Goal: Task Accomplishment & Management: Manage account settings

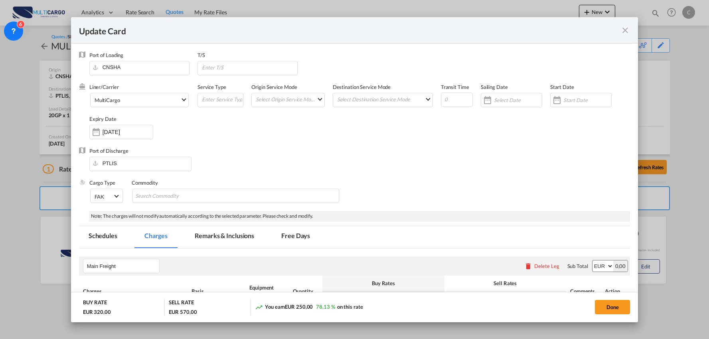
select select "per container"
select select "per package"
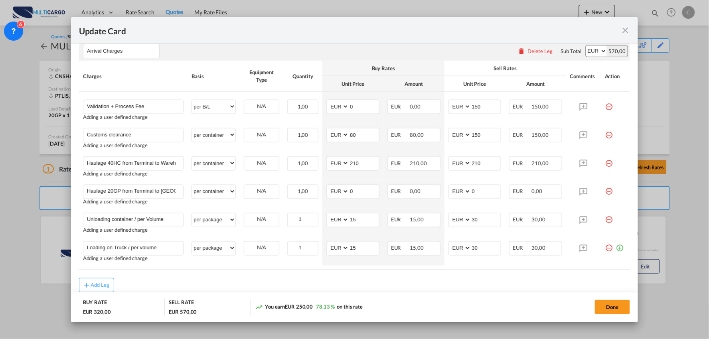
click at [184, 286] on div "Add Leg" at bounding box center [354, 285] width 551 height 14
click at [200, 281] on div "Add Leg" at bounding box center [354, 285] width 551 height 14
click at [174, 284] on div "Add Leg" at bounding box center [354, 285] width 551 height 14
drag, startPoint x: 109, startPoint y: 161, endPoint x: 114, endPoint y: 169, distance: 9.7
click at [109, 161] on input "Haulage 40HC from Terminal to Warehouse" at bounding box center [135, 163] width 97 height 12
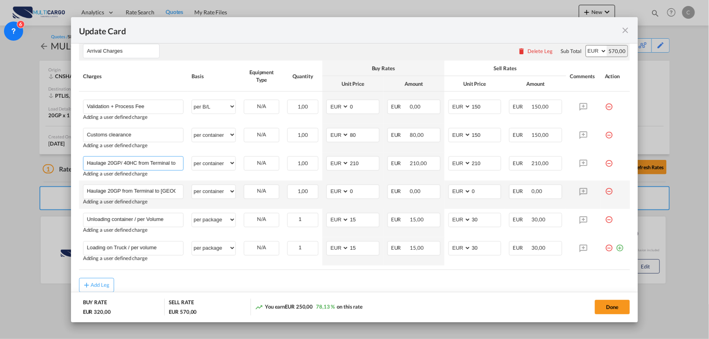
type input "Haulage 20GP/ 40HC from Terminal to Warehouse"
click at [605, 189] on md-icon "icon-minus-circle-outline red-400-fg" at bounding box center [609, 189] width 8 height 8
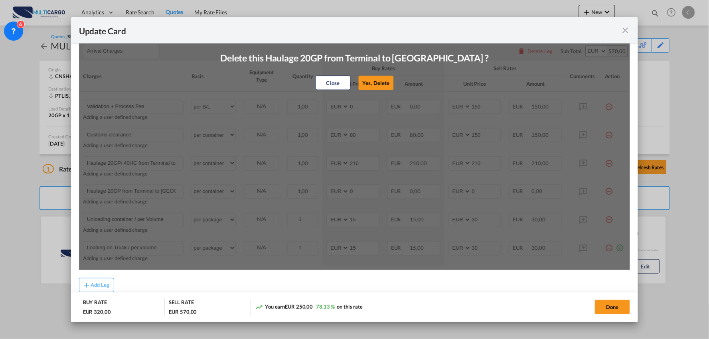
click at [378, 85] on button "Yes, Delete" at bounding box center [376, 83] width 35 height 14
type input "Unloading container / per Volume"
select select "per package"
type input "15"
type input "30"
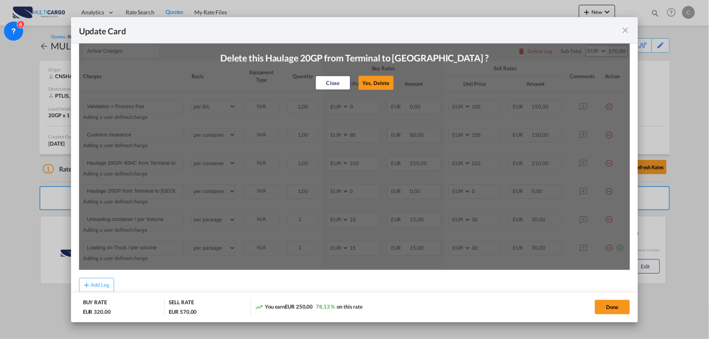
type input "Loading on Truck / per volume"
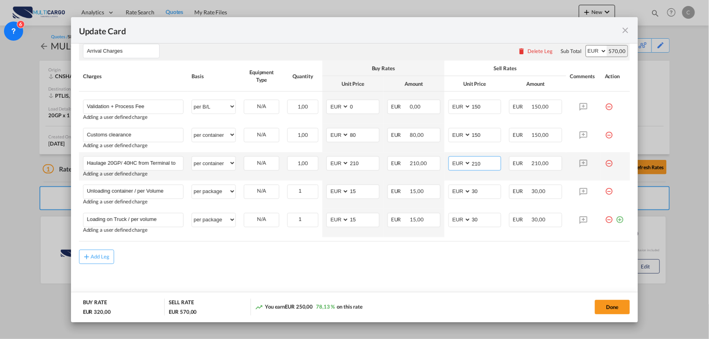
drag, startPoint x: 480, startPoint y: 162, endPoint x: 446, endPoint y: 162, distance: 34.3
click at [448, 162] on md-input-container "AED AFN ALL AMD ANG AOA ARS AUD AWG AZN BAM BBD BDT BGN BHD BIF BMD BND BOB BRL…" at bounding box center [474, 163] width 53 height 14
drag, startPoint x: 368, startPoint y: 162, endPoint x: 315, endPoint y: 166, distance: 53.2
click at [315, 166] on tr "Haulage 20GP/ 40HC from Terminal to Warehouse Please Enter User Defined Charges…" at bounding box center [354, 166] width 551 height 28
type input "220"
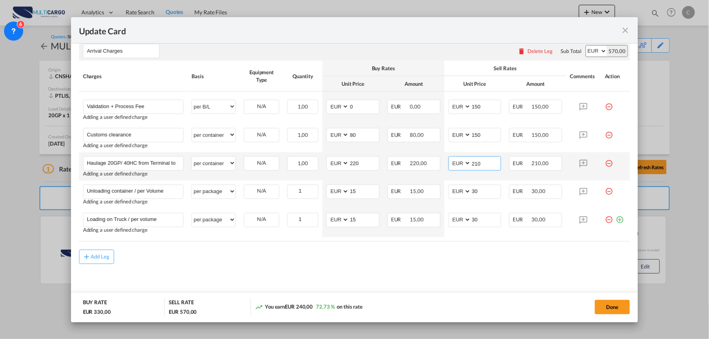
drag, startPoint x: 483, startPoint y: 160, endPoint x: 458, endPoint y: 162, distance: 25.2
click at [458, 162] on md-input-container "AED AFN ALL AMD ANG AOA ARS AUD AWG AZN BAM BBD BDT BGN BHD BIF BMD BND BOB BRL…" at bounding box center [474, 163] width 53 height 14
type input "295"
click at [333, 253] on div "Add Leg" at bounding box center [354, 257] width 551 height 14
click at [371, 266] on md-content "Main Freight Please enter leg name Leg Name Already Exists Delete Leg Sub Total…" at bounding box center [354, 120] width 551 height 365
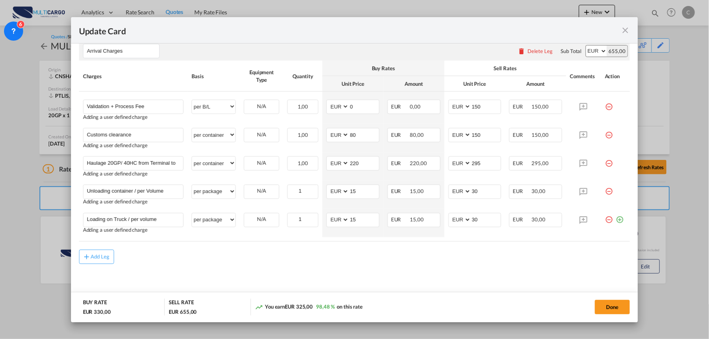
click at [363, 261] on div "Add Leg" at bounding box center [354, 257] width 551 height 14
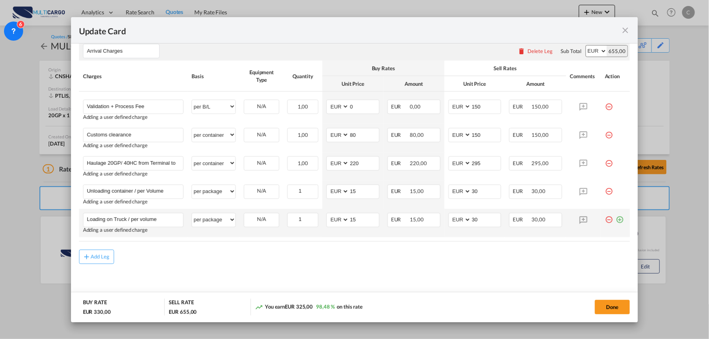
click at [616, 220] on md-icon "icon-plus-circle-outline green-400-fg" at bounding box center [620, 217] width 8 height 8
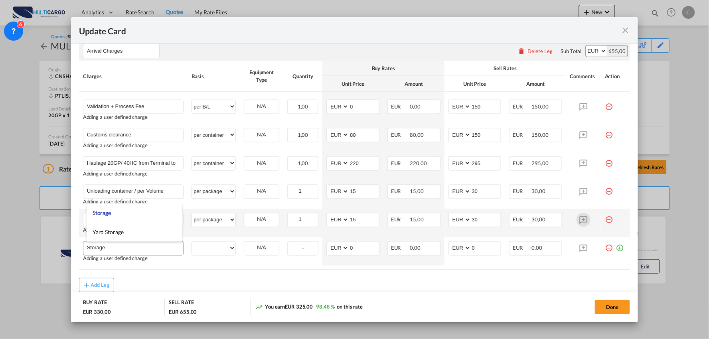
type input "Storage"
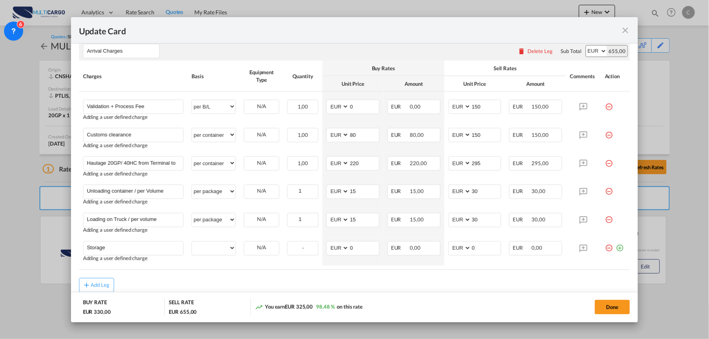
click at [241, 278] on div "Add Leg" at bounding box center [354, 285] width 551 height 14
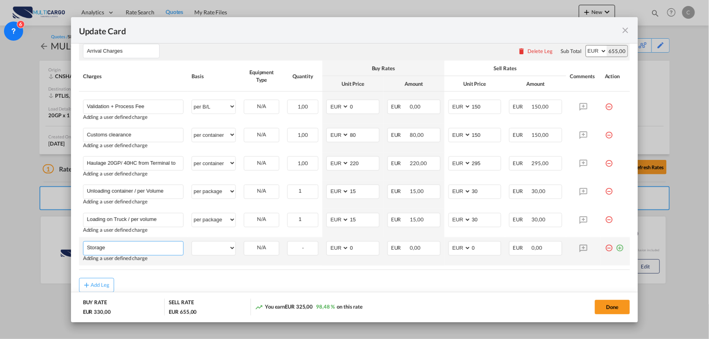
click at [126, 249] on input "Storage" at bounding box center [135, 248] width 97 height 12
drag, startPoint x: 211, startPoint y: 249, endPoint x: 215, endPoint y: 251, distance: 4.3
click at [211, 249] on select "per equipment per container per B/L per shipping bill per shipment per pallet p…" at bounding box center [213, 248] width 43 height 13
select select "per day"
click at [192, 242] on select "per equipment per container per B/L per shipping bill per shipment per pallet p…" at bounding box center [213, 248] width 43 height 13
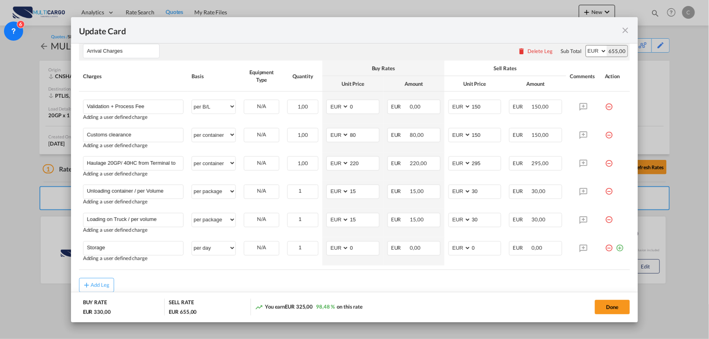
click at [179, 275] on rate-modification "Main Freight Please enter leg name Leg Name Already Exists Delete Leg Sub Total…" at bounding box center [354, 115] width 551 height 354
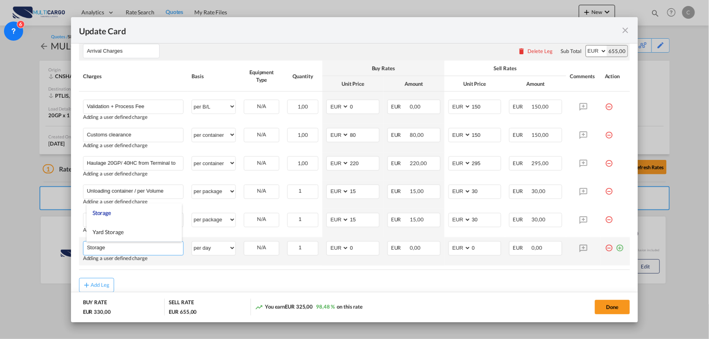
click at [113, 246] on input "Storage" at bounding box center [135, 248] width 97 height 12
type input "Storage ( 1EUR x Cbm x Day)"
drag, startPoint x: 353, startPoint y: 245, endPoint x: 336, endPoint y: 247, distance: 17.6
click at [336, 247] on md-input-container "AED AFN ALL AMD ANG AOA ARS AUD AWG AZN BAM BBD BDT BGN BHD BIF BMD BND BOB BRL…" at bounding box center [352, 248] width 53 height 14
click at [605, 247] on md-icon "icon-minus-circle-outline red-400-fg" at bounding box center [609, 245] width 8 height 8
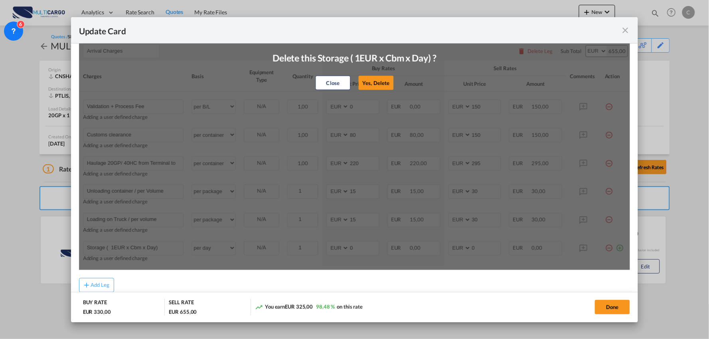
click at [359, 75] on div "Close Yes, Delete" at bounding box center [354, 82] width 164 height 19
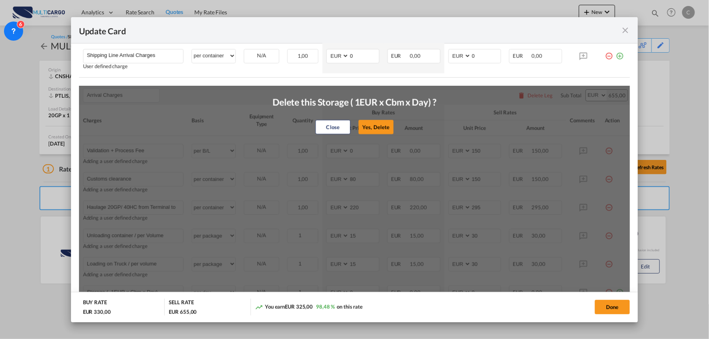
click at [379, 128] on button "Yes, Delete" at bounding box center [376, 127] width 35 height 14
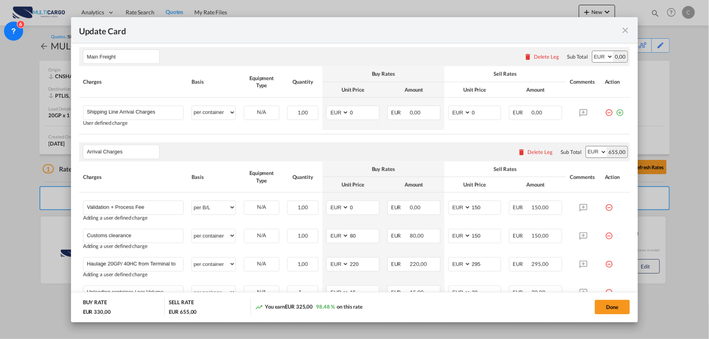
scroll to position [89, 0]
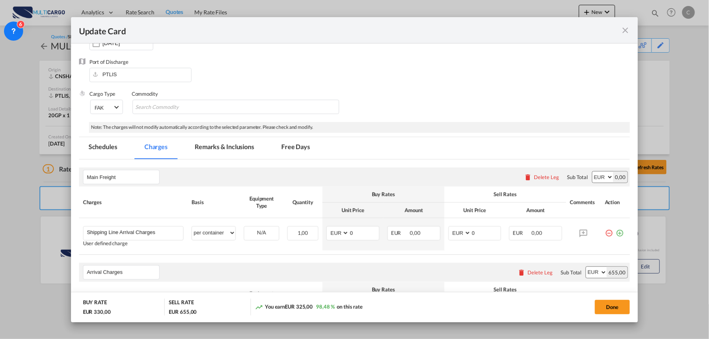
click at [234, 148] on md-tab-item "Remarks & Inclusions" at bounding box center [224, 148] width 79 height 22
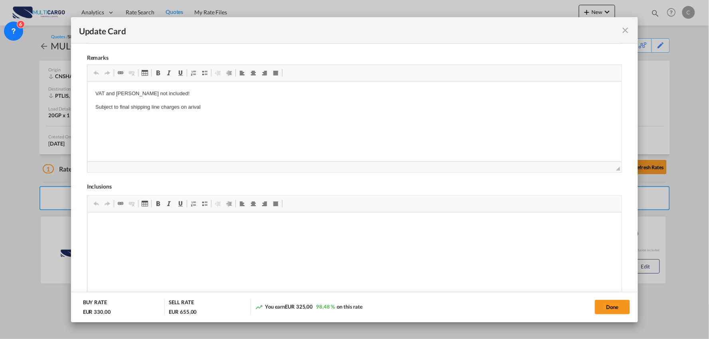
scroll to position [0, 0]
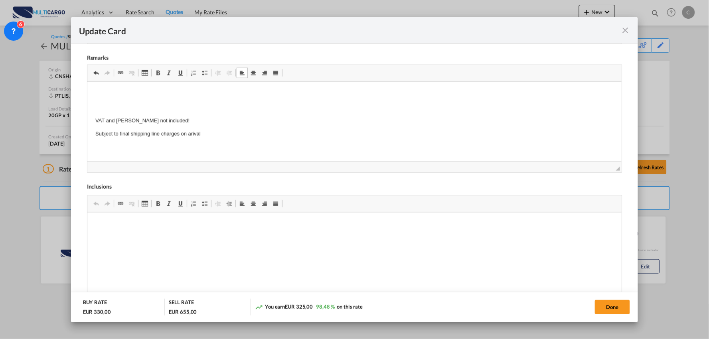
click at [98, 93] on p "Editor de texto enriquecido, editor5" at bounding box center [354, 94] width 519 height 8
click at [98, 92] on p "Editor de texto enriquecido, editor5" at bounding box center [354, 94] width 519 height 8
click at [93, 93] on html "Storage ( 1EUR x CBM x DAY ) VAT and Dutties not included! Subject to final shi…" at bounding box center [354, 114] width 535 height 65
click at [206, 72] on span "Update CardPort of ..." at bounding box center [204, 73] width 6 height 6
click at [205, 100] on body "↵ Storage ( 1EUR x CBM x DAY ) VAT and Dutties not included! Subject to final s…" at bounding box center [354, 114] width 519 height 49
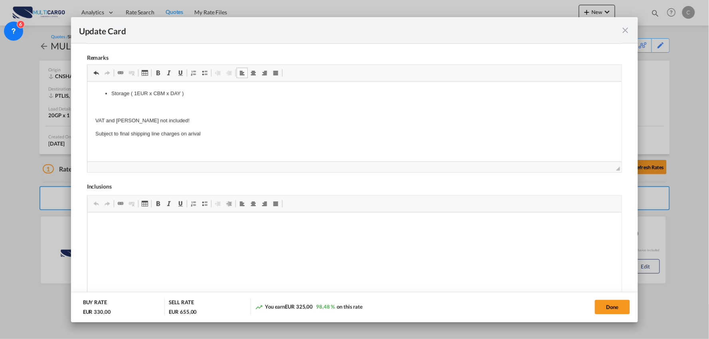
click at [203, 77] on link "Marcas" at bounding box center [204, 73] width 11 height 10
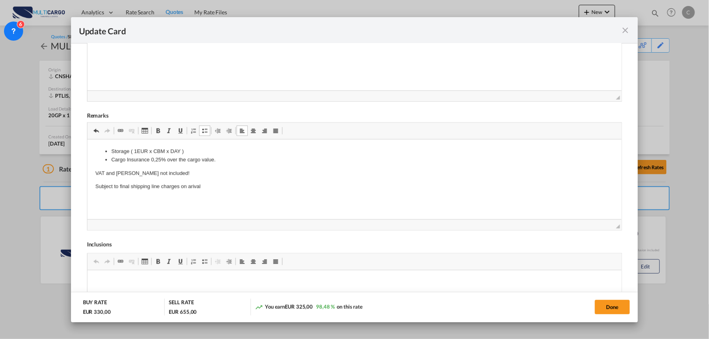
scroll to position [201, 0]
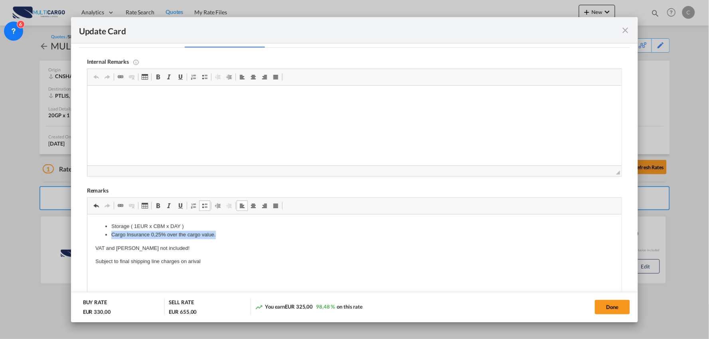
drag, startPoint x: 218, startPoint y: 236, endPoint x: 111, endPoint y: 232, distance: 106.6
click at [111, 232] on li "Cargo Insurance 0,25% over the cargo value." at bounding box center [354, 235] width 487 height 8
click at [168, 240] on body "Storage ( 1EUR x CBM x DAY ) merchandise insurance 0.25% of the value of the me…" at bounding box center [354, 244] width 519 height 43
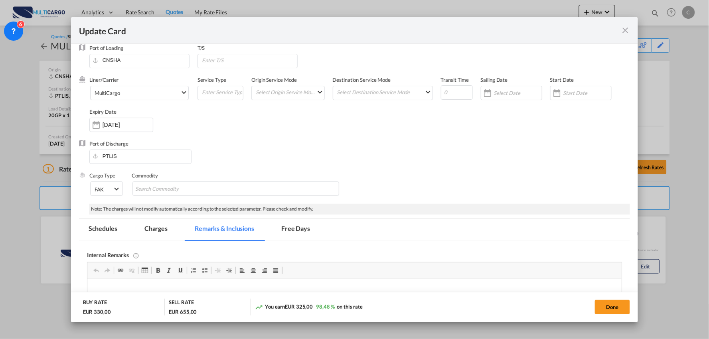
scroll to position [0, 0]
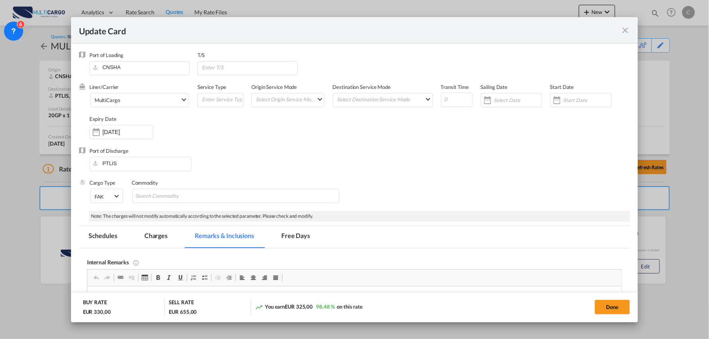
click at [155, 234] on md-tab-item "Charges" at bounding box center [156, 237] width 42 height 22
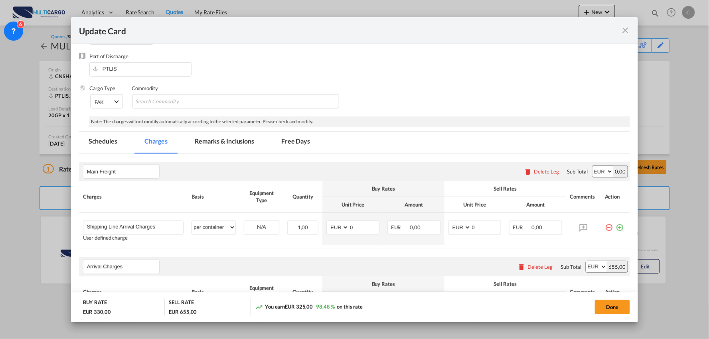
scroll to position [266, 0]
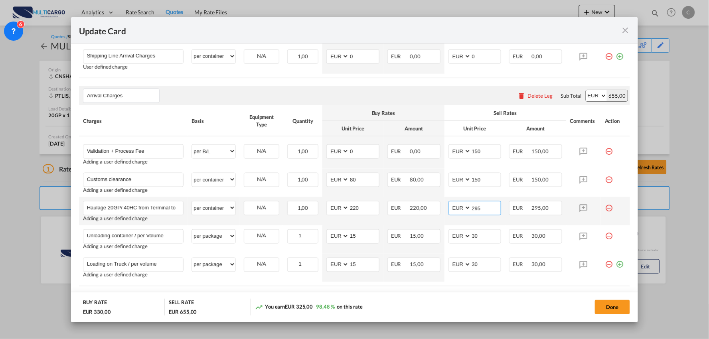
drag, startPoint x: 481, startPoint y: 210, endPoint x: 453, endPoint y: 210, distance: 28.3
click at [453, 210] on md-input-container "AED AFN ALL AMD ANG AOA ARS AUD AWG AZN BAM BBD BDT BGN BHD BIF BMD BND BOB BRL…" at bounding box center [474, 208] width 53 height 14
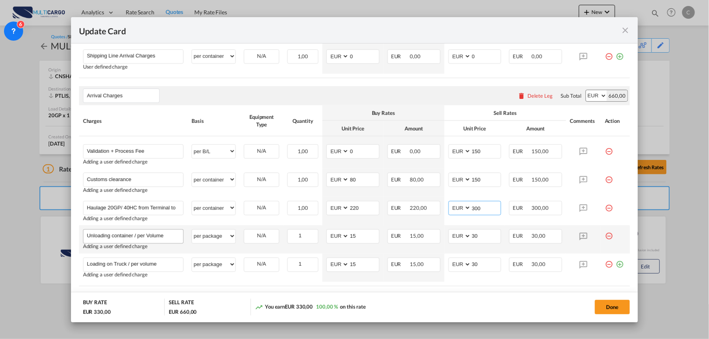
scroll to position [310, 0]
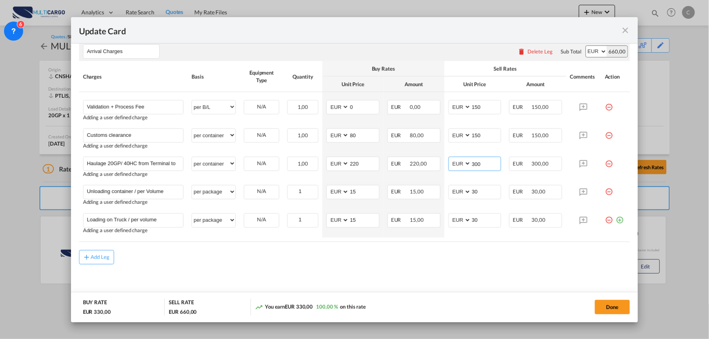
type input "300"
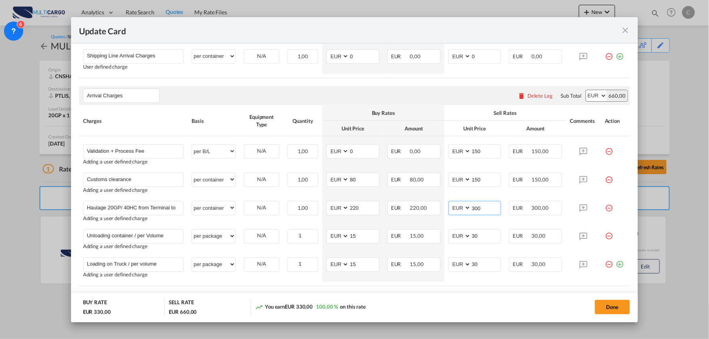
scroll to position [266, 0]
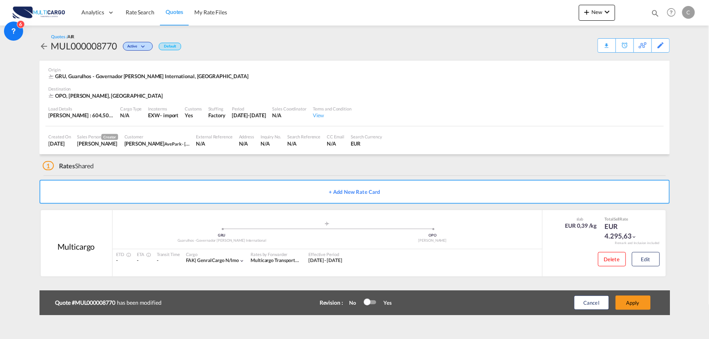
click at [185, 164] on div "1 Rates Shared" at bounding box center [356, 163] width 627 height 19
click at [640, 304] on button "Apply" at bounding box center [633, 303] width 35 height 14
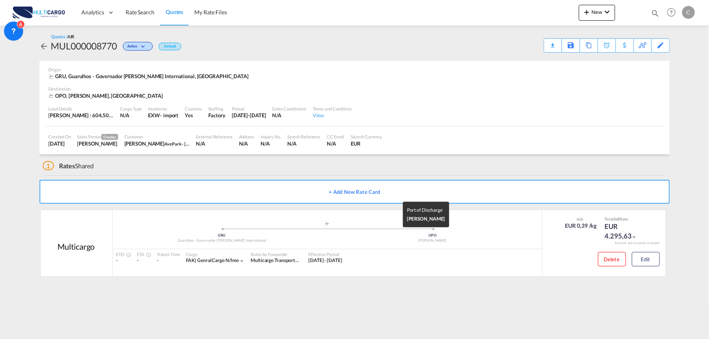
click at [574, 304] on md-content "Analytics Reports Dashboard Rate Search Quotes My Rate Files New Rates Ratecard" at bounding box center [354, 169] width 709 height 339
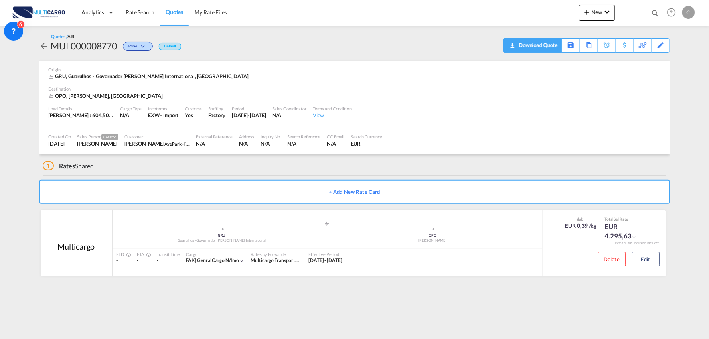
click at [549, 40] on div "Download Quote" at bounding box center [537, 45] width 41 height 13
click at [653, 266] on div "Delete Edit" at bounding box center [626, 261] width 68 height 21
click at [649, 257] on button "Edit" at bounding box center [646, 259] width 28 height 14
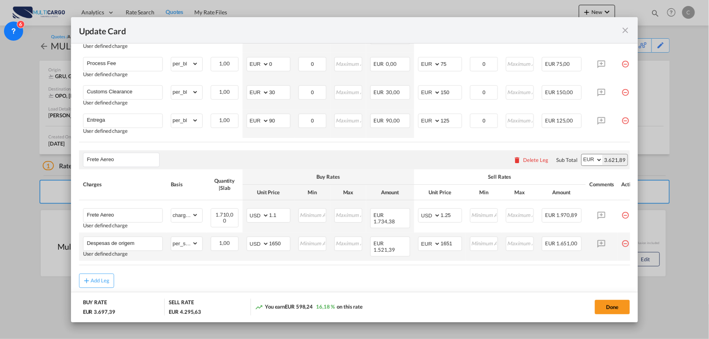
scroll to position [399, 0]
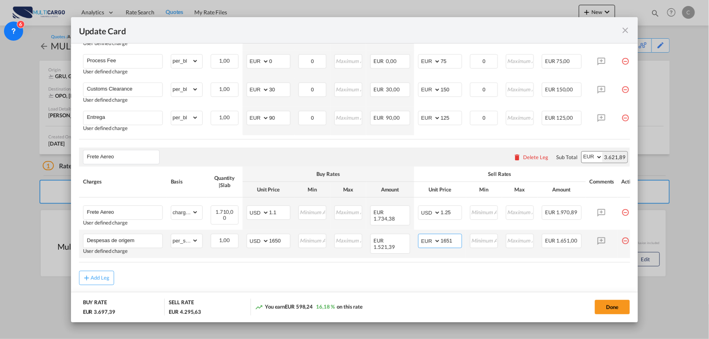
click at [457, 245] on input "1651" at bounding box center [451, 241] width 21 height 12
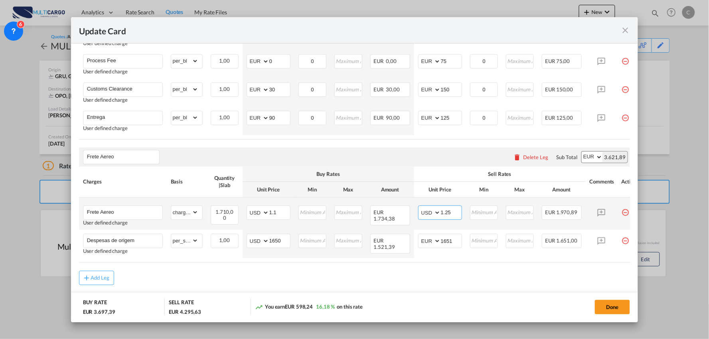
click at [452, 215] on input "1.25" at bounding box center [451, 212] width 21 height 12
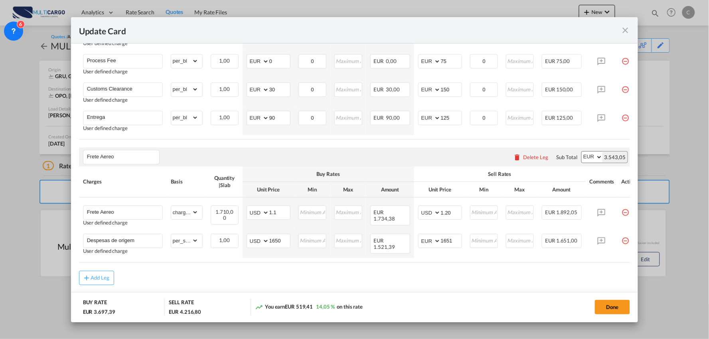
click at [453, 272] on air-lcl-rate-modification "Freight Please enter leg name Leg Name Already Exists Delete Leg Sub Total AED …" at bounding box center [354, 52] width 551 height 468
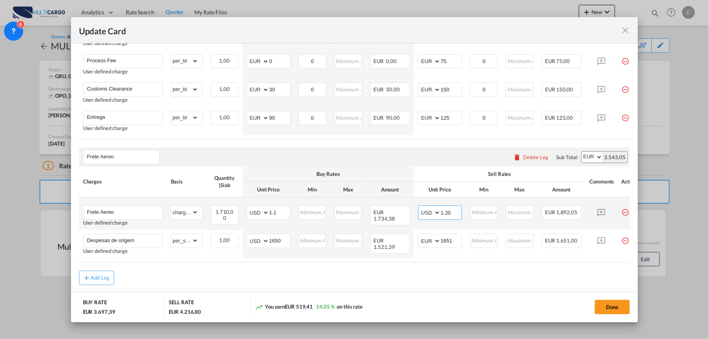
click at [456, 213] on input "1.20" at bounding box center [451, 212] width 21 height 12
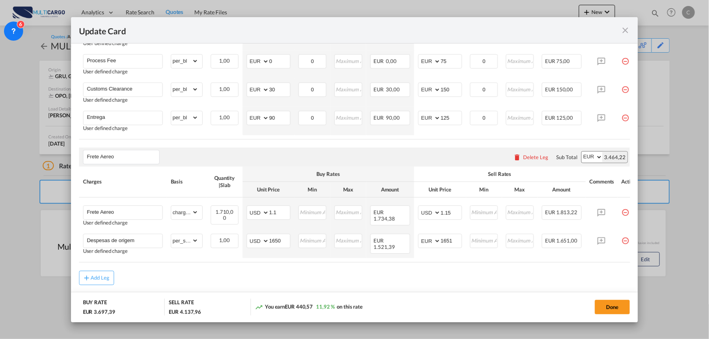
click at [442, 270] on air-lcl-rate-modification "Freight Please enter leg name Leg Name Already Exists Delete Leg Sub Total AED …" at bounding box center [354, 52] width 551 height 468
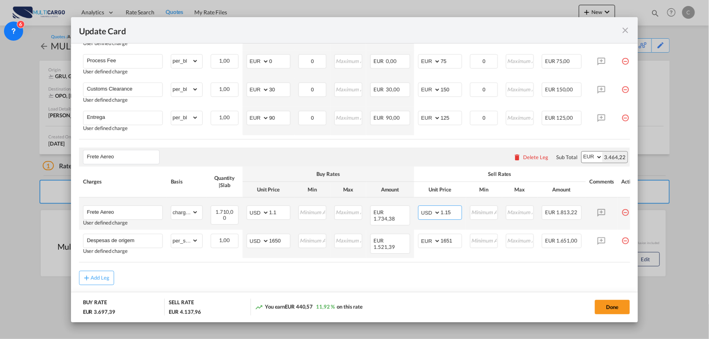
click at [458, 217] on input "1.15" at bounding box center [451, 212] width 21 height 12
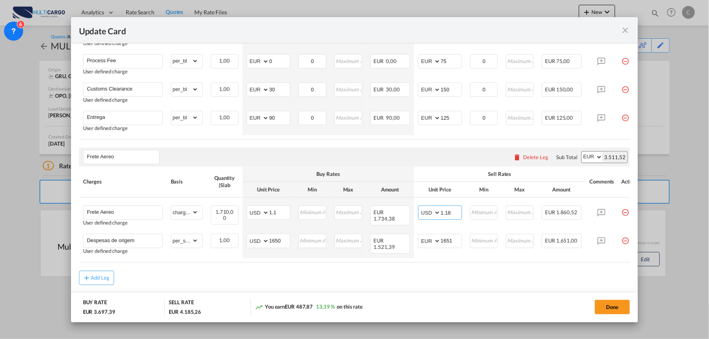
type input "1.18"
click at [438, 268] on air-lcl-rate-modification "Freight Please enter leg name Leg Name Already Exists Delete Leg Sub Total AED …" at bounding box center [354, 52] width 551 height 468
click at [616, 305] on button "Done" at bounding box center [612, 307] width 35 height 14
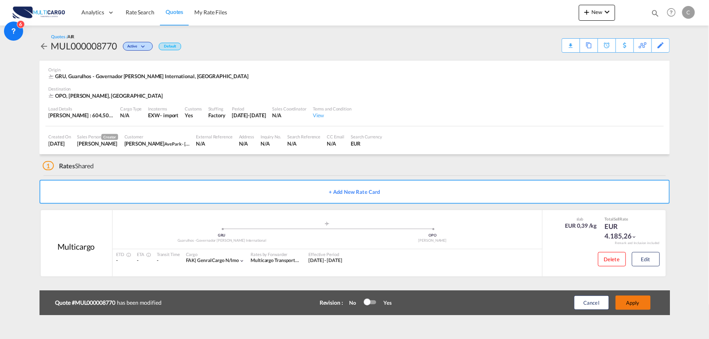
click at [641, 302] on button "Apply" at bounding box center [633, 303] width 35 height 14
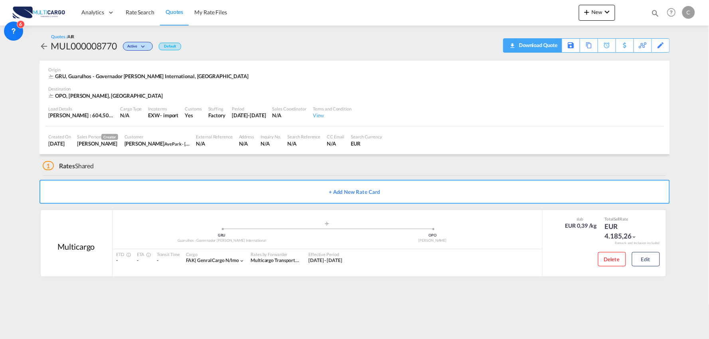
click at [550, 49] on div "Download Quote" at bounding box center [537, 45] width 41 height 13
click at [200, 308] on md-content "Analytics Reports Dashboard Rate Search Quotes My Rate Files New Rates Ratecard" at bounding box center [354, 169] width 709 height 339
click at [149, 164] on div "1 Rates Shared" at bounding box center [356, 163] width 627 height 19
